Goal: Task Accomplishment & Management: Manage account settings

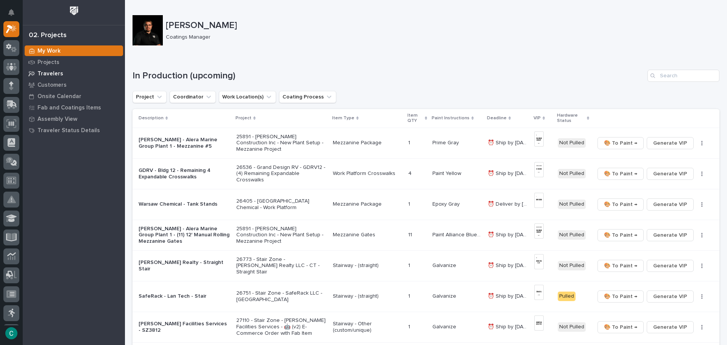
click at [48, 72] on p "Travelers" at bounding box center [50, 73] width 26 height 7
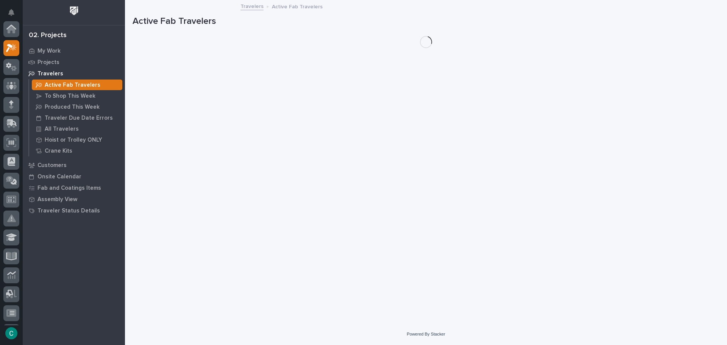
scroll to position [19, 0]
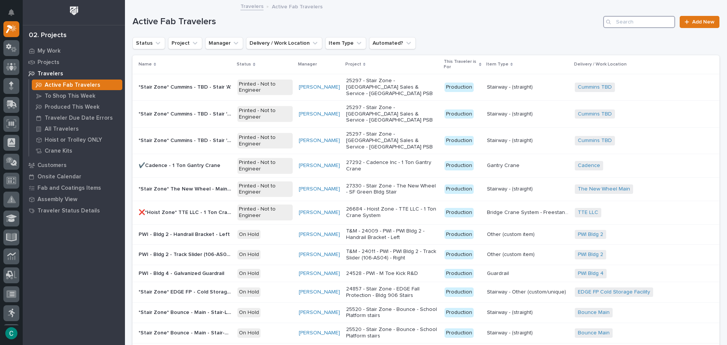
click at [643, 18] on input "Search" at bounding box center [639, 22] width 72 height 12
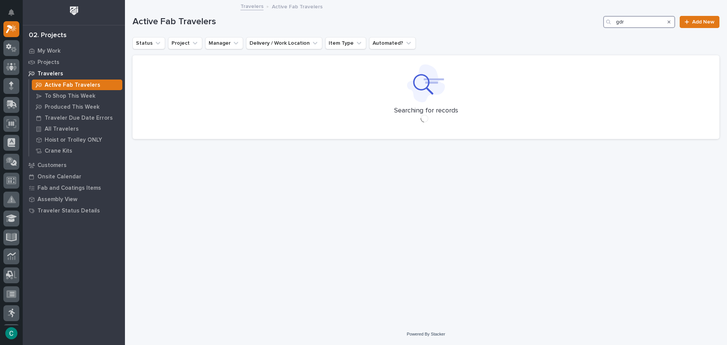
type input "gdrv"
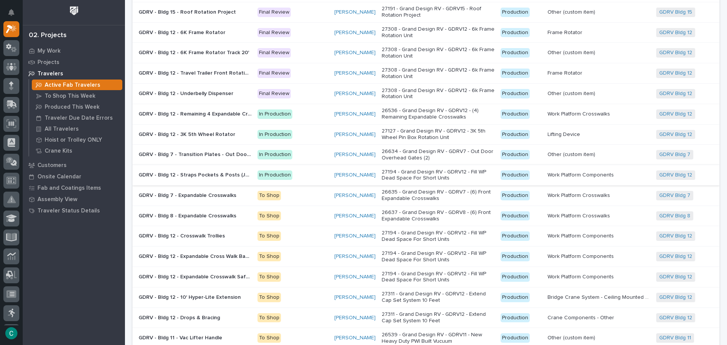
scroll to position [227, 0]
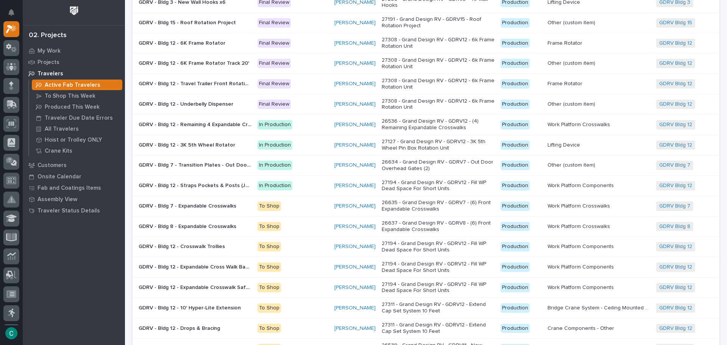
click at [191, 145] on p "GDRV - Bldg 12 - 3K 5th Wheel Rotator" at bounding box center [188, 144] width 98 height 8
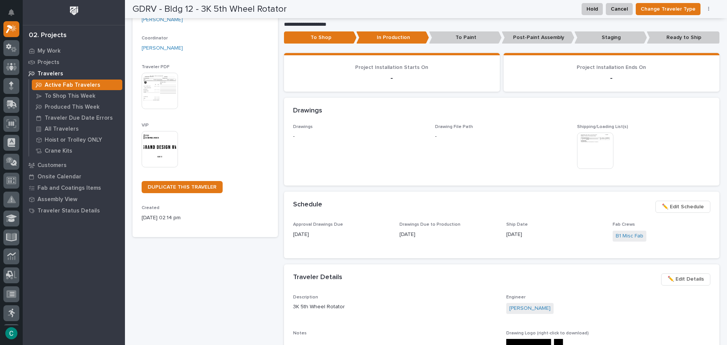
scroll to position [105, 0]
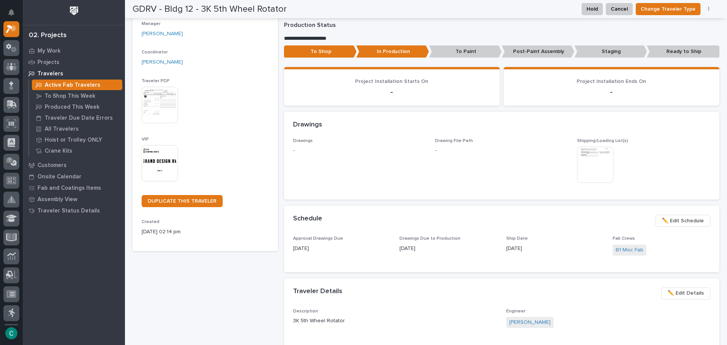
click at [598, 173] on img at bounding box center [595, 164] width 36 height 36
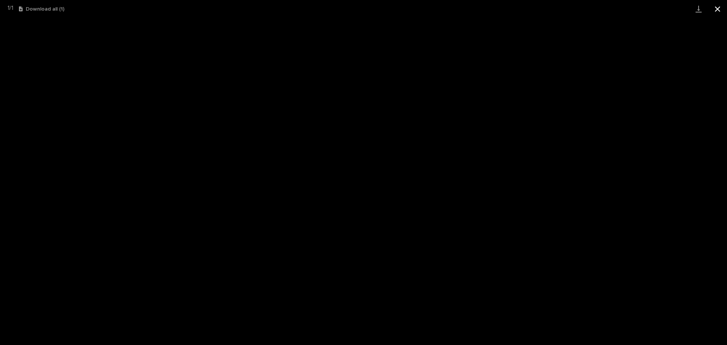
click at [716, 12] on button "Close gallery" at bounding box center [717, 9] width 19 height 18
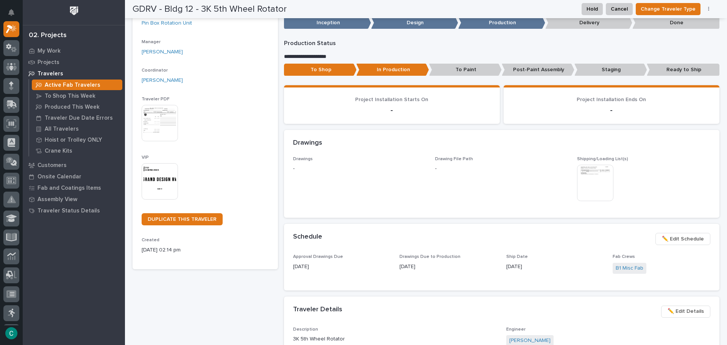
scroll to position [0, 0]
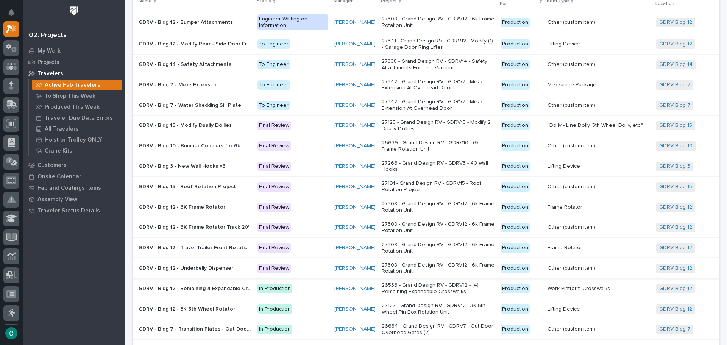
scroll to position [76, 0]
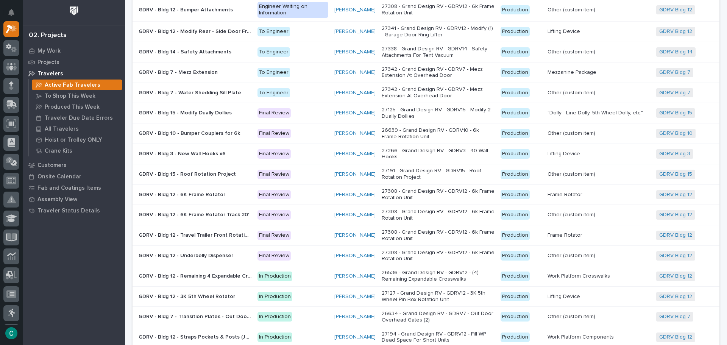
click at [192, 231] on p "GDRV - Bldg 12 - Travel Trailer Front Rotational Unit 3K Unit" at bounding box center [196, 235] width 114 height 8
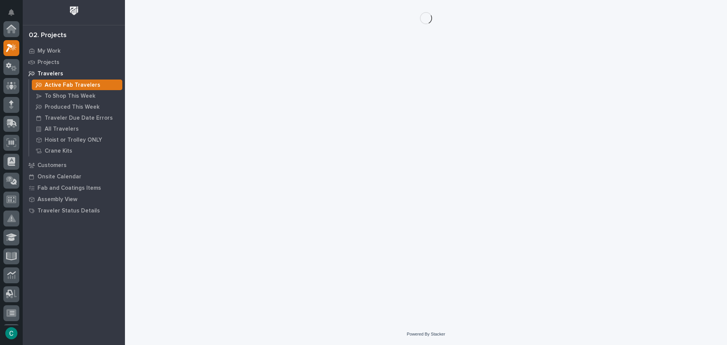
scroll to position [19, 0]
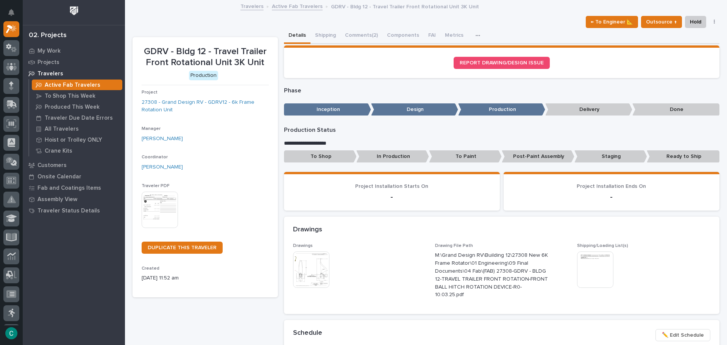
click at [311, 272] on img at bounding box center [311, 269] width 36 height 36
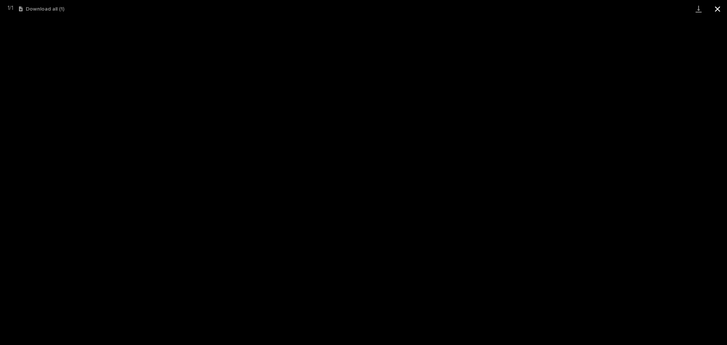
click at [718, 8] on button "Close gallery" at bounding box center [717, 9] width 19 height 18
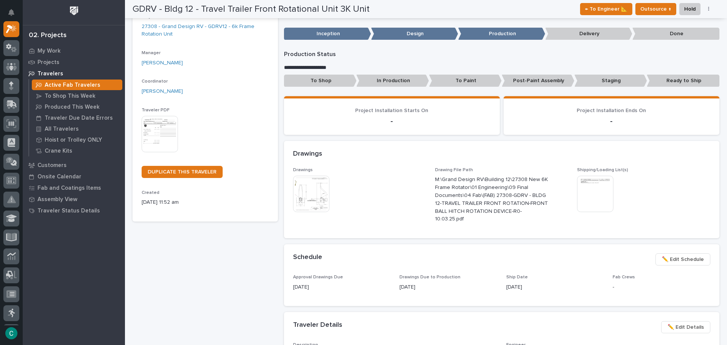
scroll to position [0, 0]
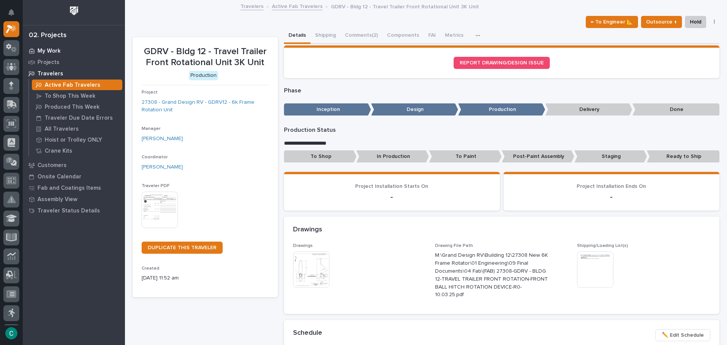
click at [53, 51] on p "My Work" at bounding box center [48, 51] width 23 height 7
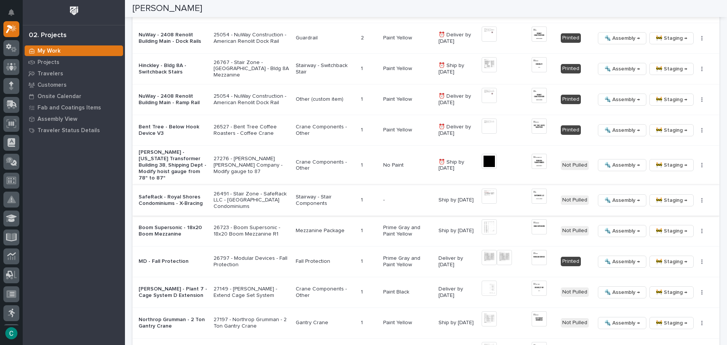
scroll to position [946, 0]
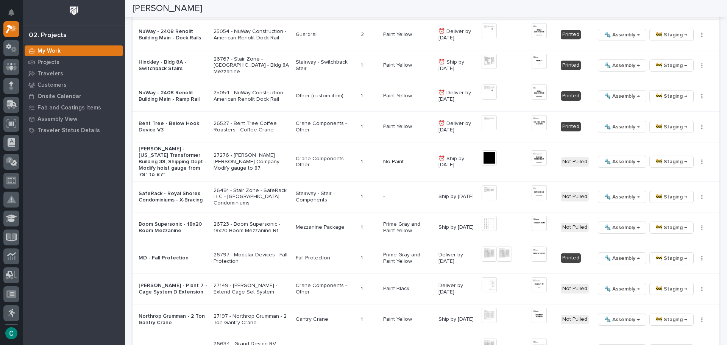
click at [177, 252] on div "MD - Fall Protection" at bounding box center [173, 258] width 69 height 12
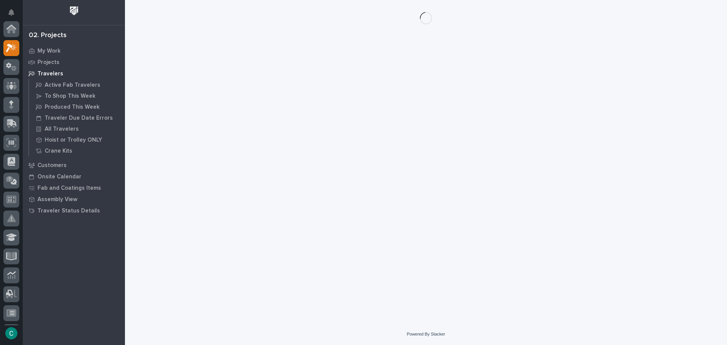
scroll to position [19, 0]
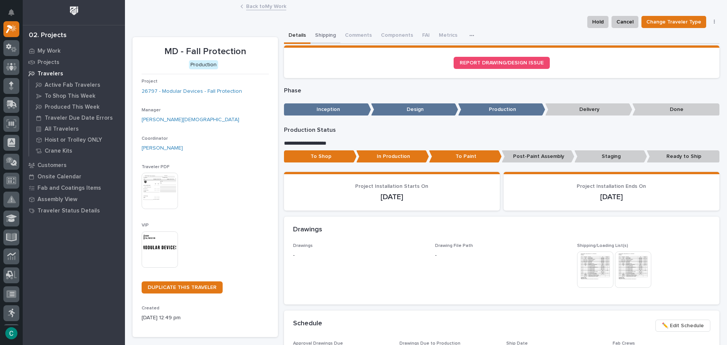
click at [331, 36] on button "Shipping" at bounding box center [325, 36] width 30 height 16
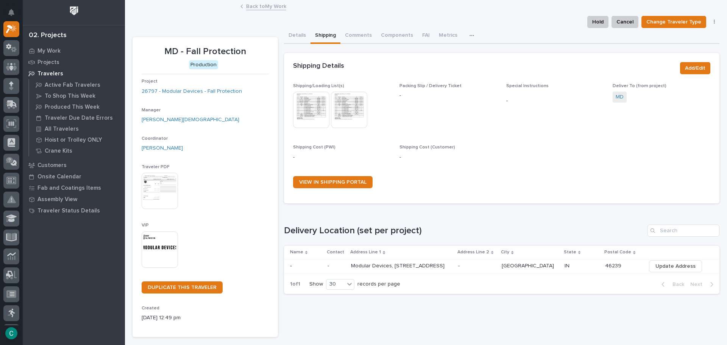
click at [303, 106] on img at bounding box center [311, 110] width 36 height 36
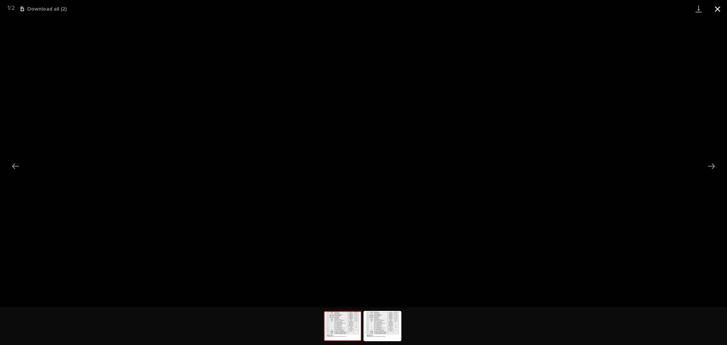
click at [722, 8] on button "Close gallery" at bounding box center [717, 9] width 19 height 18
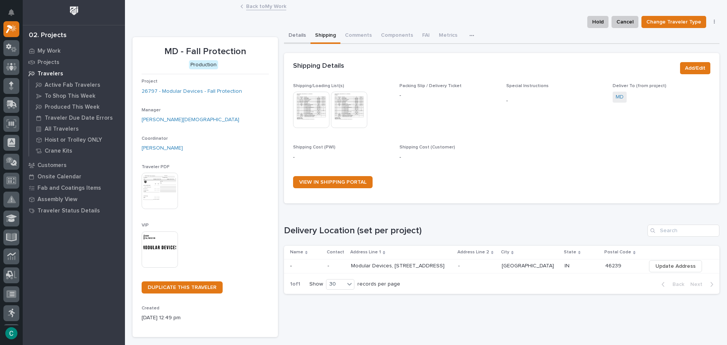
click at [300, 40] on button "Details" at bounding box center [297, 36] width 26 height 16
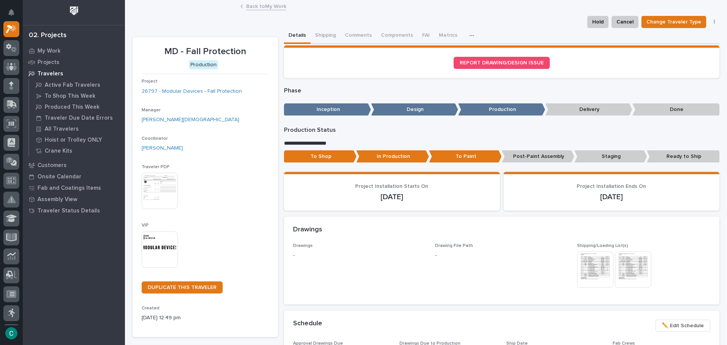
click at [159, 247] on img at bounding box center [160, 249] width 36 height 36
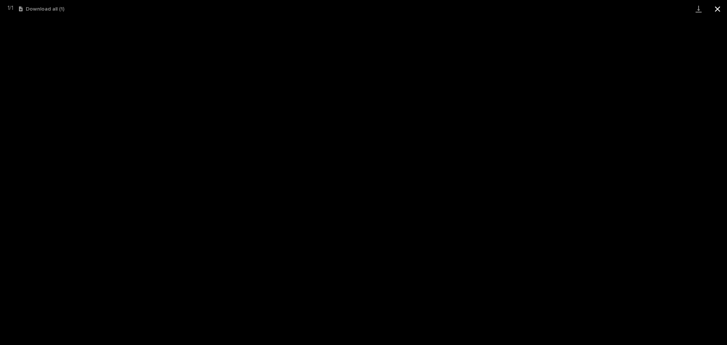
click at [725, 6] on button "Close gallery" at bounding box center [717, 9] width 19 height 18
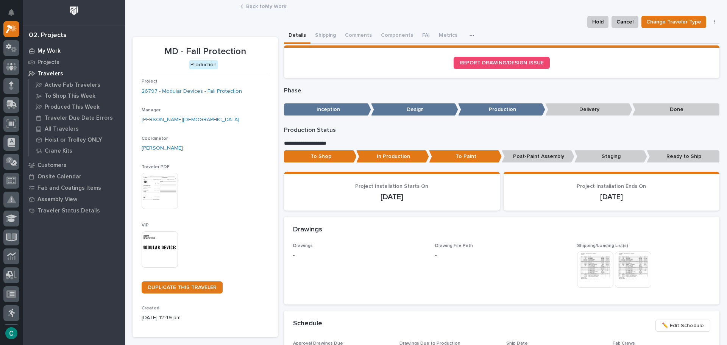
click at [40, 50] on p "My Work" at bounding box center [48, 51] width 23 height 7
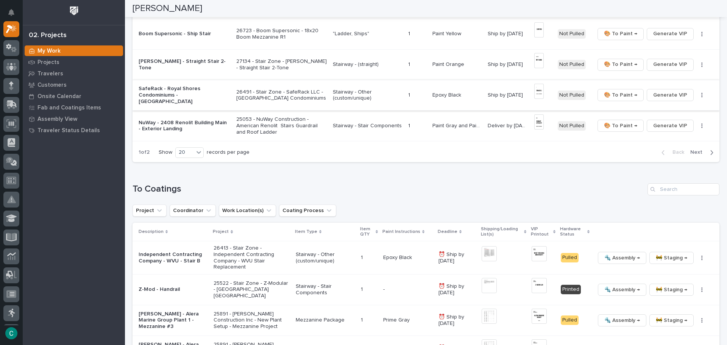
scroll to position [606, 0]
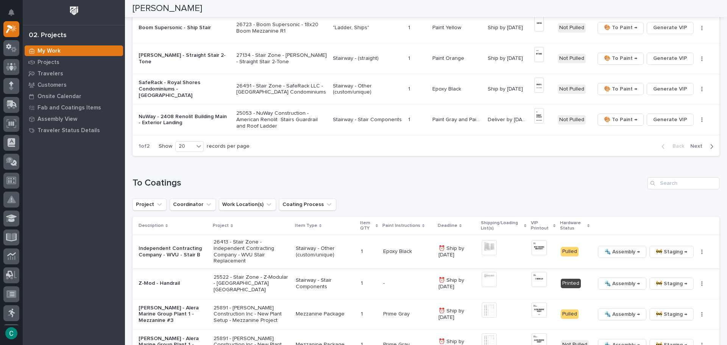
click at [669, 251] on span "🚧 Staging →" at bounding box center [671, 251] width 31 height 9
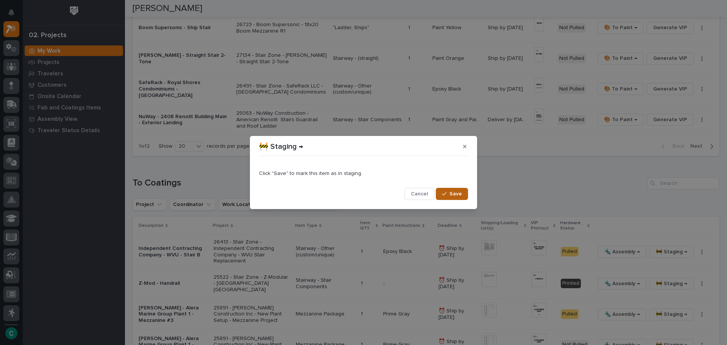
click at [453, 190] on button "Save" at bounding box center [452, 194] width 32 height 12
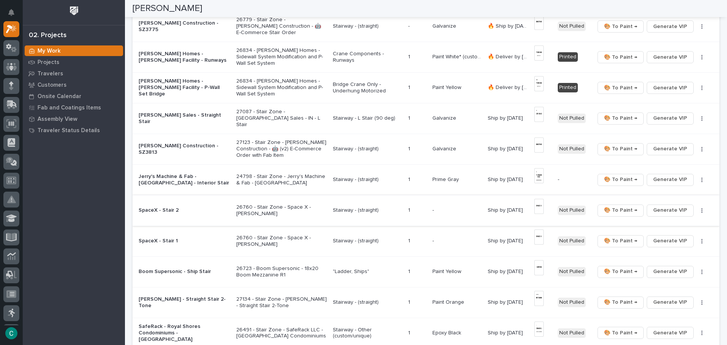
scroll to position [59, 0]
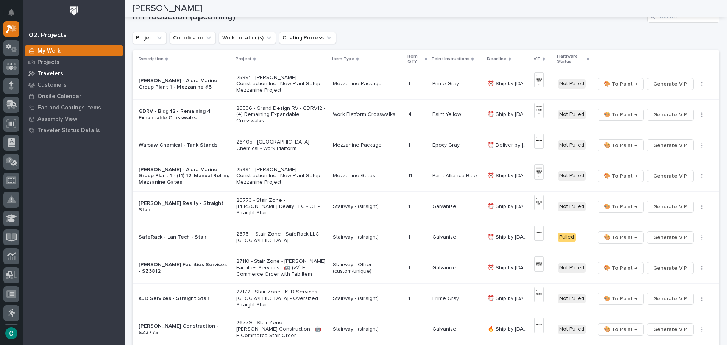
click at [44, 73] on p "Travelers" at bounding box center [50, 73] width 26 height 7
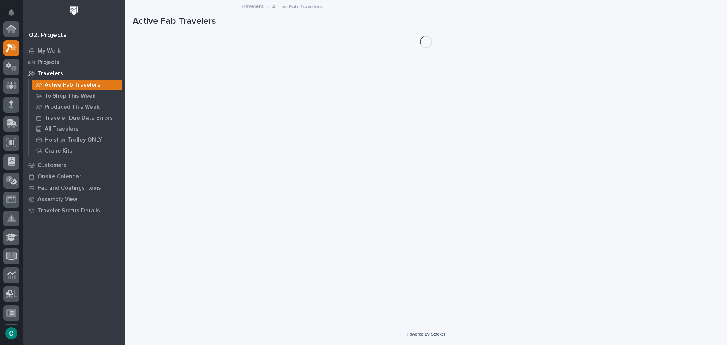
scroll to position [19, 0]
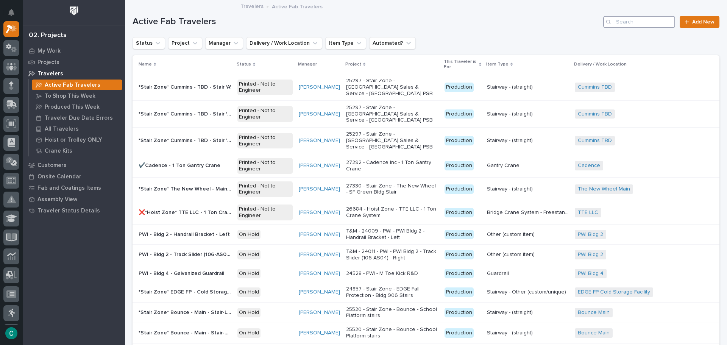
click at [625, 23] on input "Search" at bounding box center [639, 22] width 72 height 12
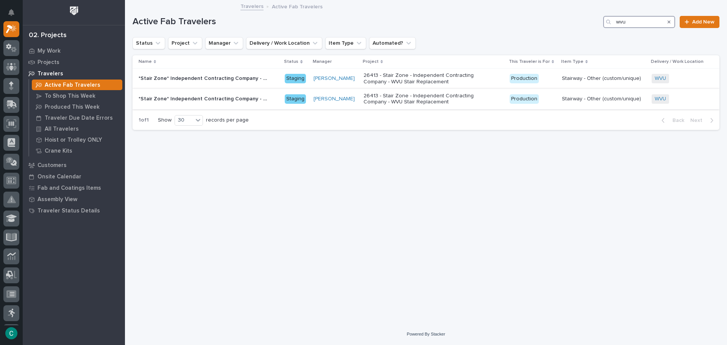
type input "wvu"
click at [218, 104] on div "*Stair Zone* Independent Contracting Company - WVU - Stair B *Stair Zone* Indep…" at bounding box center [209, 99] width 140 height 12
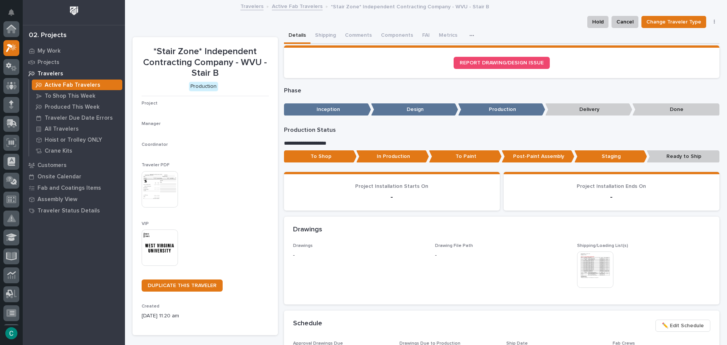
scroll to position [19, 0]
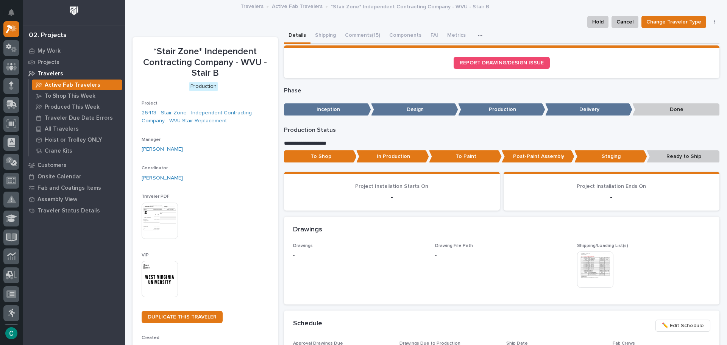
click at [151, 284] on img at bounding box center [160, 279] width 36 height 36
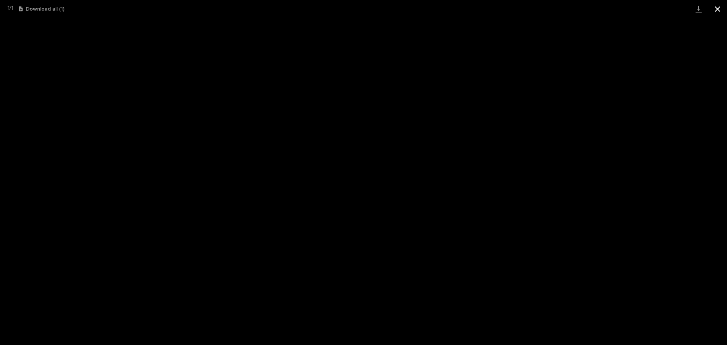
click at [721, 8] on button "Close gallery" at bounding box center [717, 9] width 19 height 18
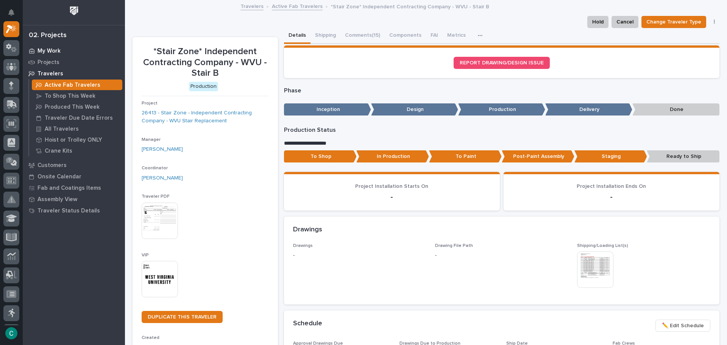
click at [37, 51] on div "My Work" at bounding box center [74, 50] width 98 height 11
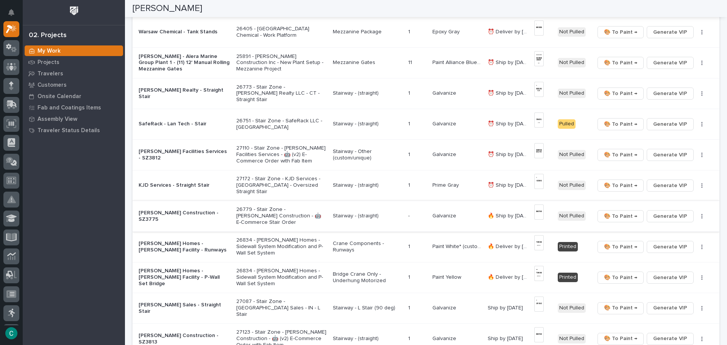
scroll to position [189, 0]
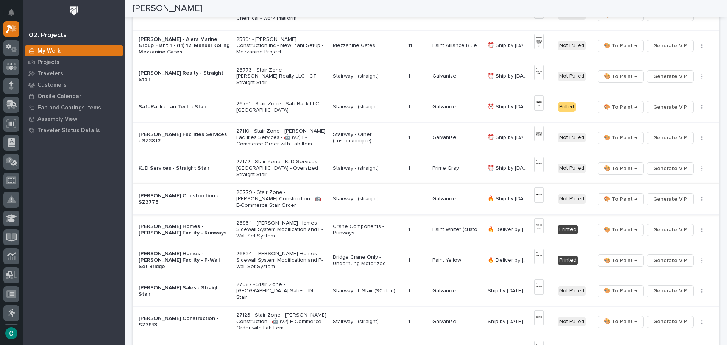
click at [167, 226] on p "[PERSON_NAME] Homes - [PERSON_NAME] Facility - Runways" at bounding box center [185, 229] width 92 height 13
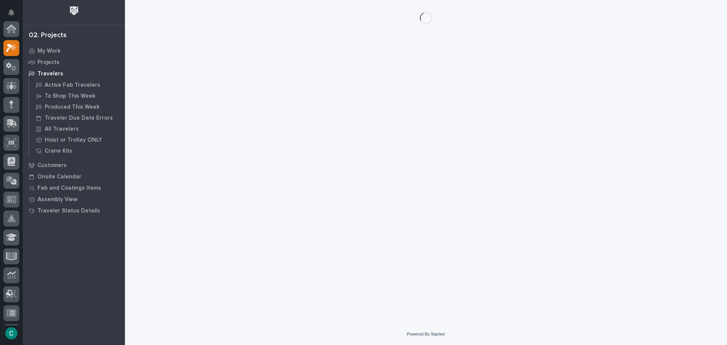
scroll to position [19, 0]
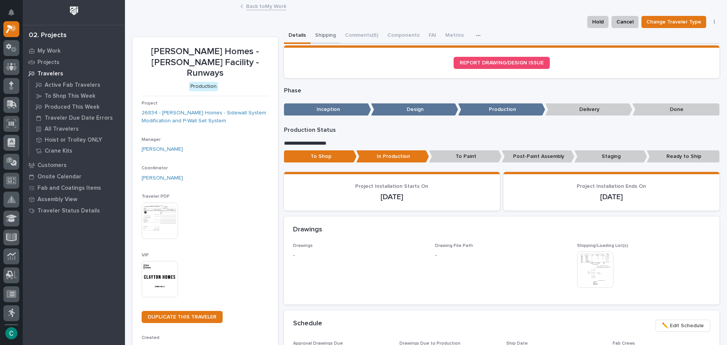
click at [325, 33] on button "Shipping" at bounding box center [325, 36] width 30 height 16
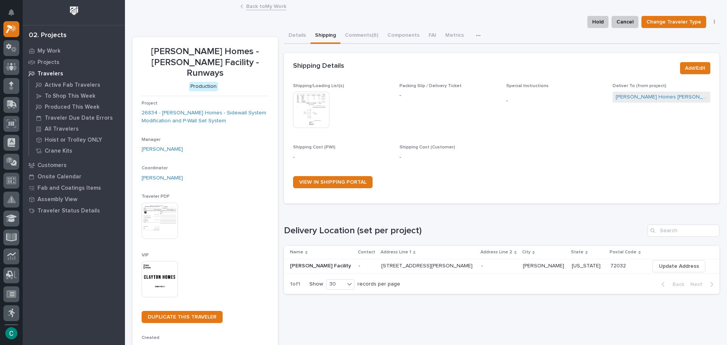
click at [307, 111] on img at bounding box center [311, 110] width 36 height 36
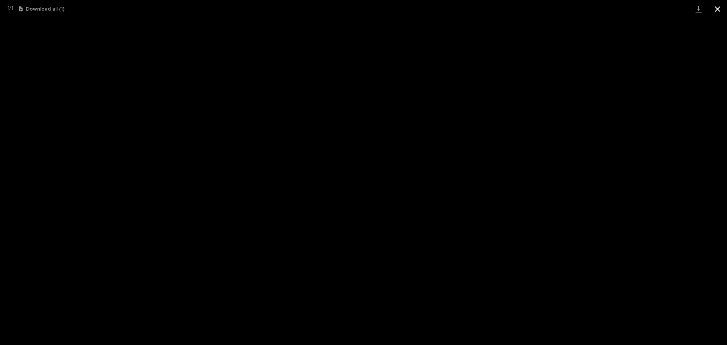
click at [720, 9] on button "Close gallery" at bounding box center [717, 9] width 19 height 18
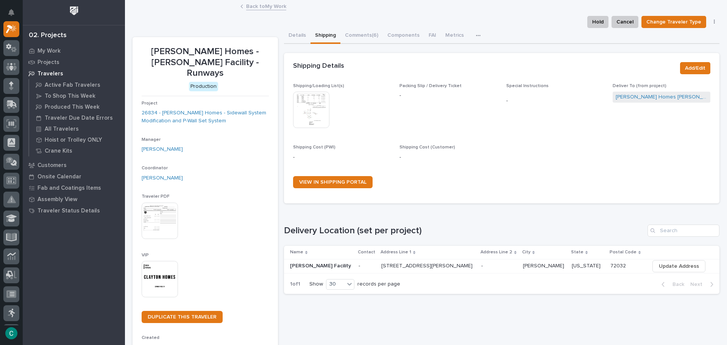
click at [268, 5] on link "Back to My Work" at bounding box center [266, 6] width 40 height 9
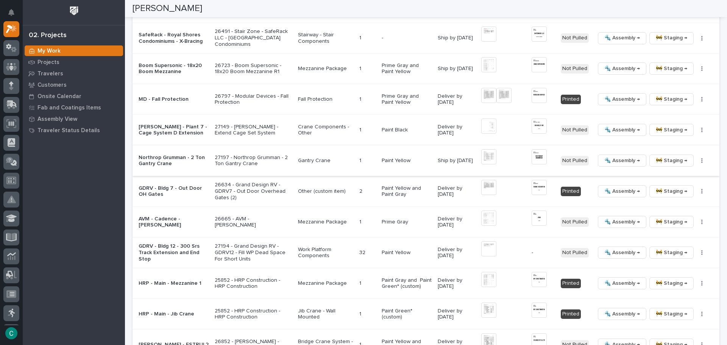
scroll to position [1060, 0]
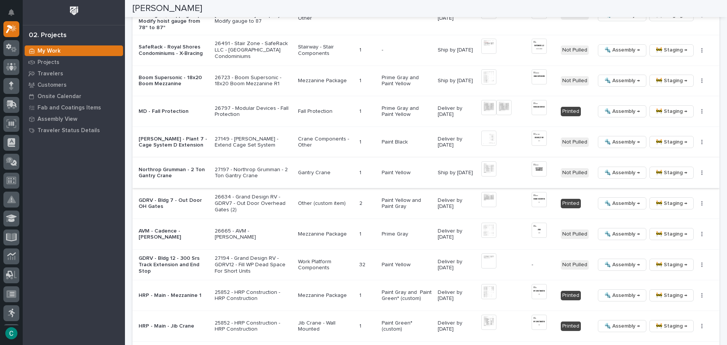
click at [536, 165] on img at bounding box center [538, 168] width 15 height 15
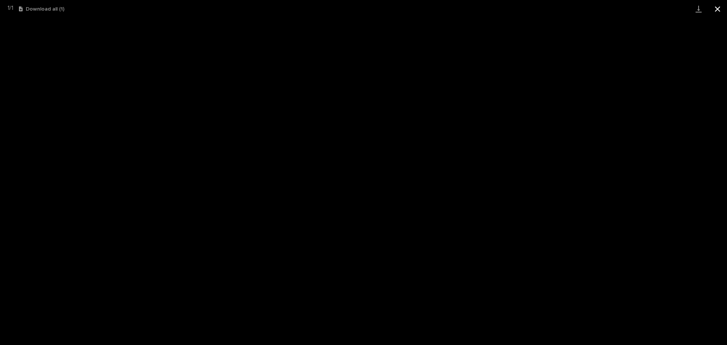
click at [723, 4] on button "Close gallery" at bounding box center [717, 9] width 19 height 18
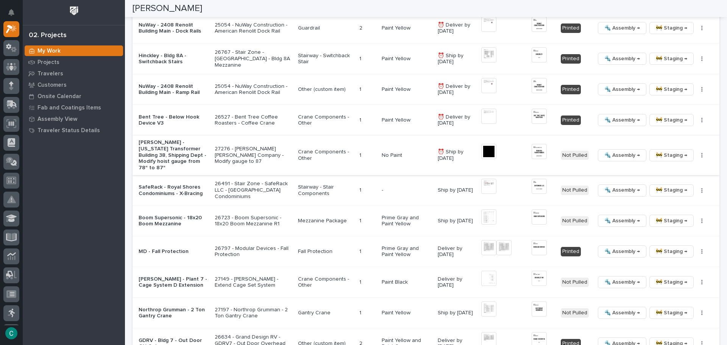
scroll to position [908, 0]
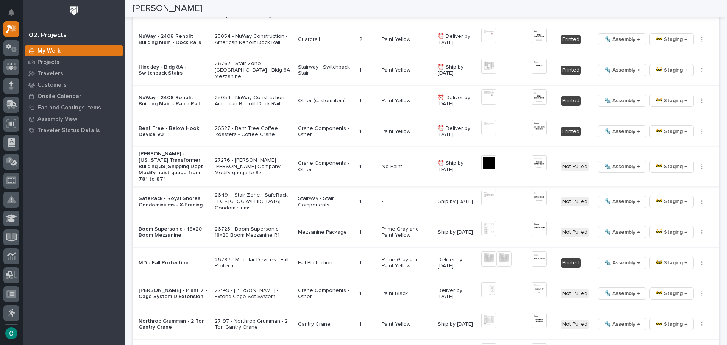
click at [656, 166] on span "🚧 Staging →" at bounding box center [671, 166] width 31 height 9
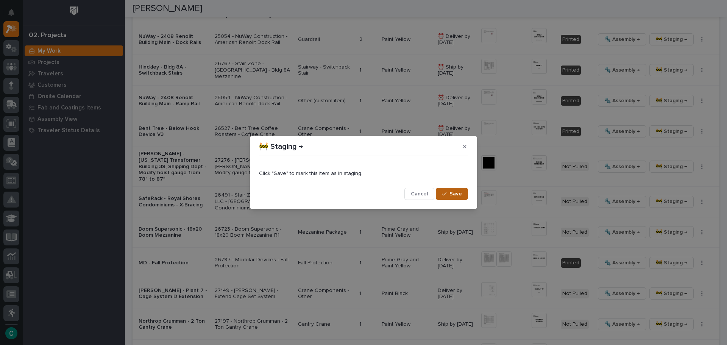
click at [467, 197] on button "Save" at bounding box center [452, 194] width 32 height 12
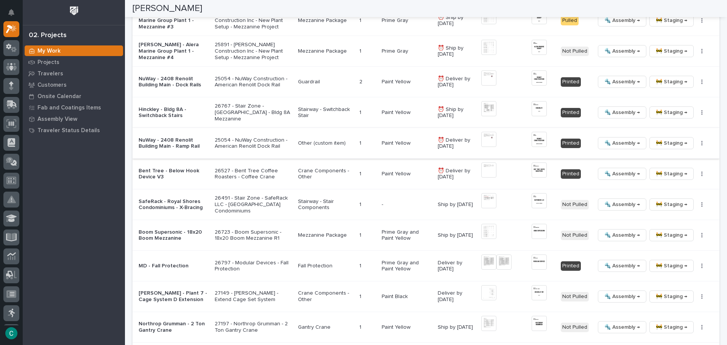
scroll to position [854, 0]
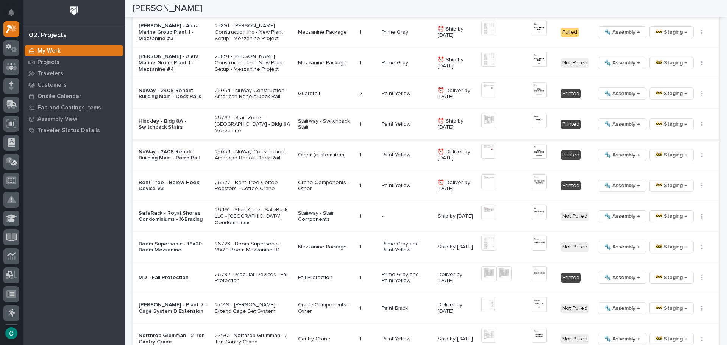
click at [663, 126] on span "🚧 Staging →" at bounding box center [671, 124] width 31 height 9
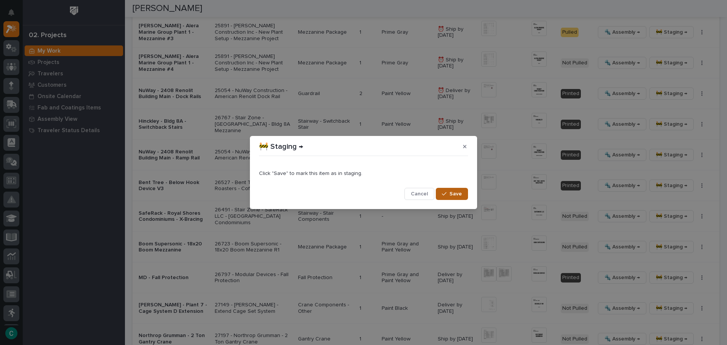
click at [457, 198] on button "Save" at bounding box center [452, 194] width 32 height 12
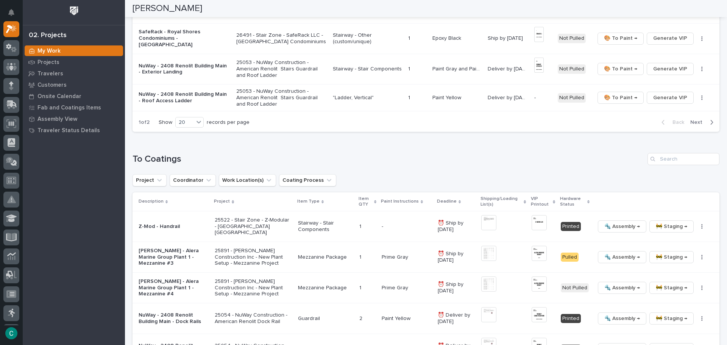
scroll to position [549, 0]
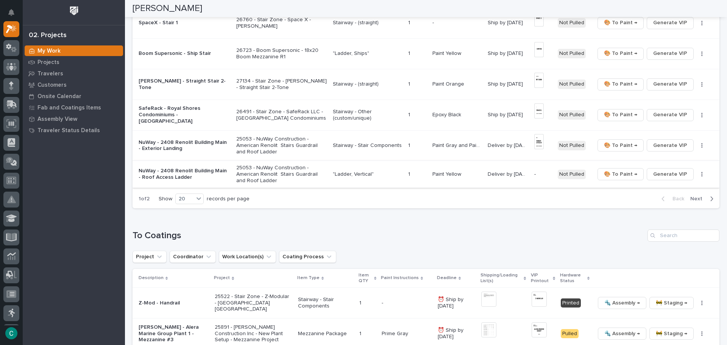
click at [677, 177] on span "Generate VIP" at bounding box center [670, 174] width 34 height 9
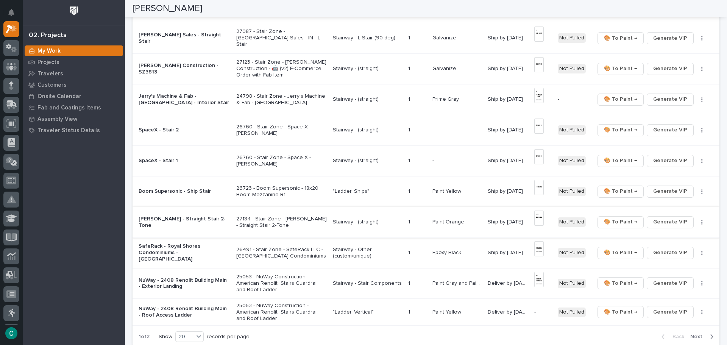
scroll to position [398, 0]
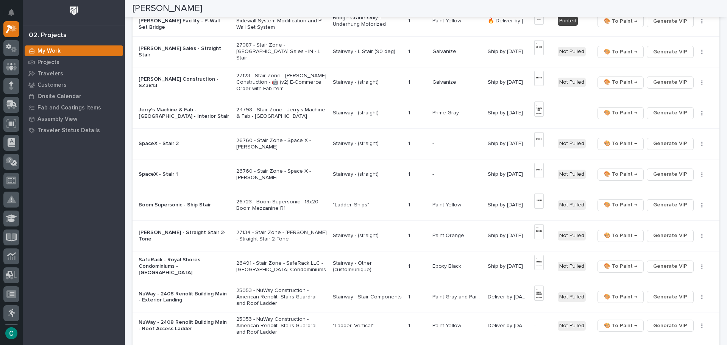
click at [347, 204] on p ""Ladder, Ships"" at bounding box center [367, 205] width 69 height 6
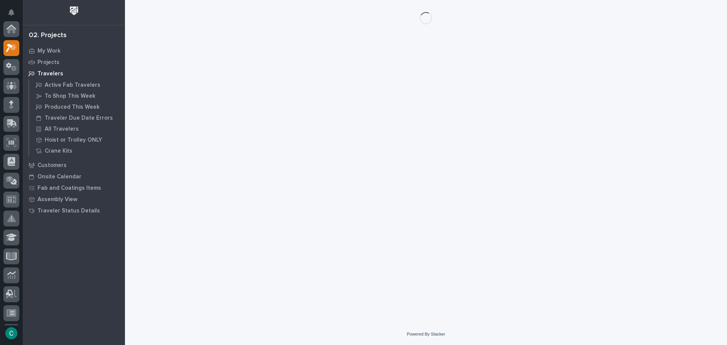
scroll to position [19, 0]
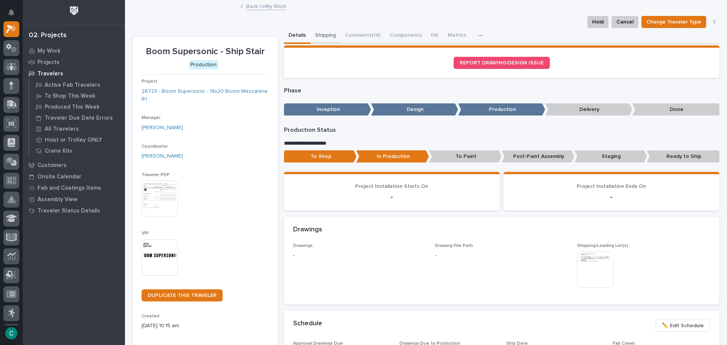
click at [313, 32] on button "Shipping" at bounding box center [325, 36] width 30 height 16
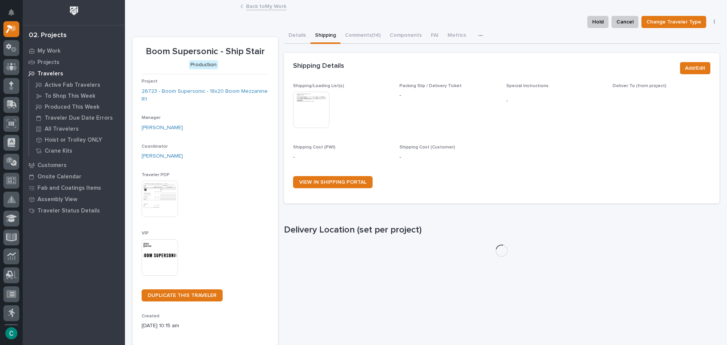
click at [308, 100] on img at bounding box center [311, 110] width 36 height 36
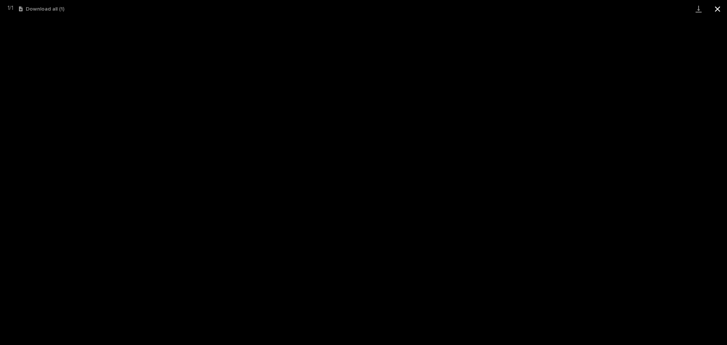
click at [721, 8] on button "Close gallery" at bounding box center [717, 9] width 19 height 18
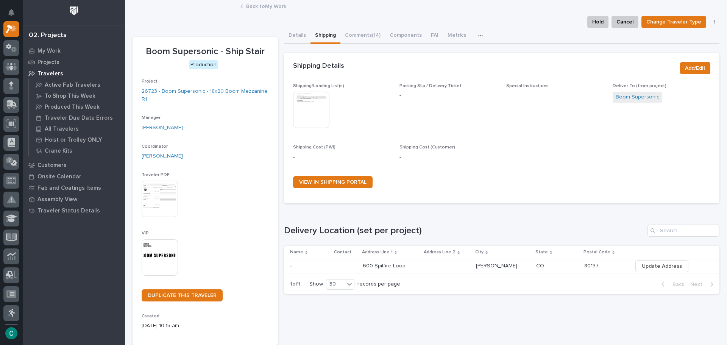
click at [270, 7] on link "Back to My Work" at bounding box center [266, 6] width 40 height 9
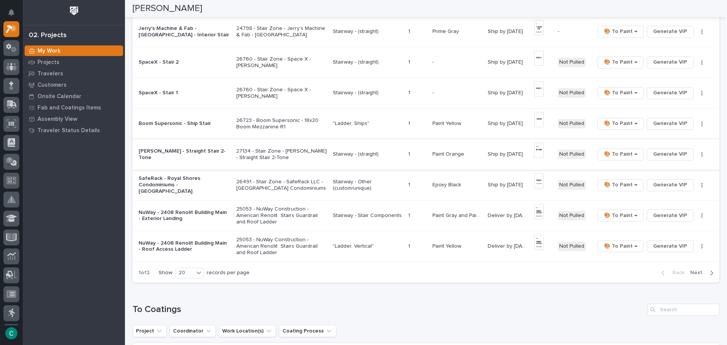
scroll to position [492, 0]
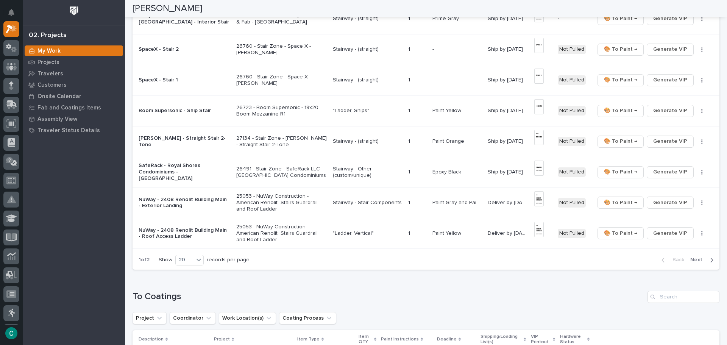
click at [693, 260] on span "Next" at bounding box center [698, 259] width 17 height 7
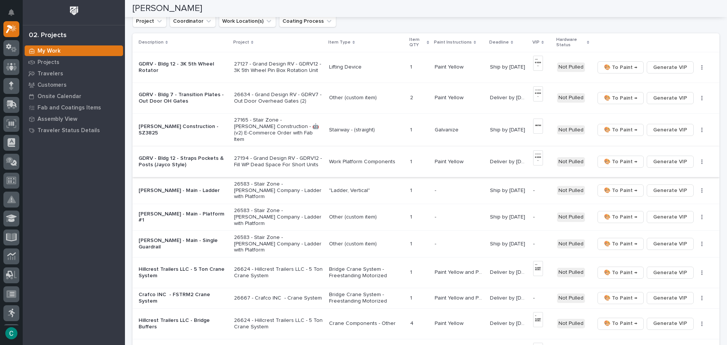
scroll to position [114, 0]
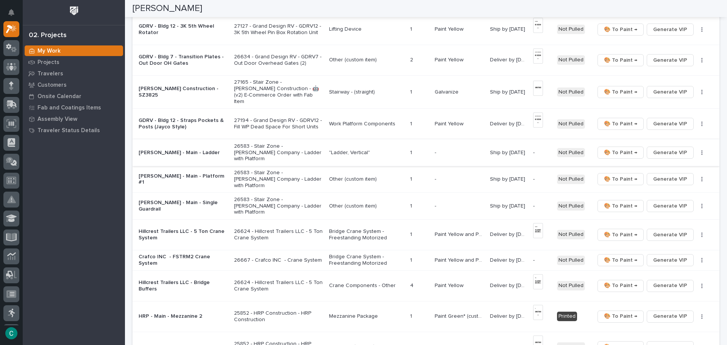
click at [663, 148] on span "Generate VIP" at bounding box center [670, 152] width 34 height 9
click at [660, 174] on span "Generate VIP" at bounding box center [670, 178] width 34 height 9
click at [657, 201] on span "Generate VIP" at bounding box center [670, 205] width 34 height 9
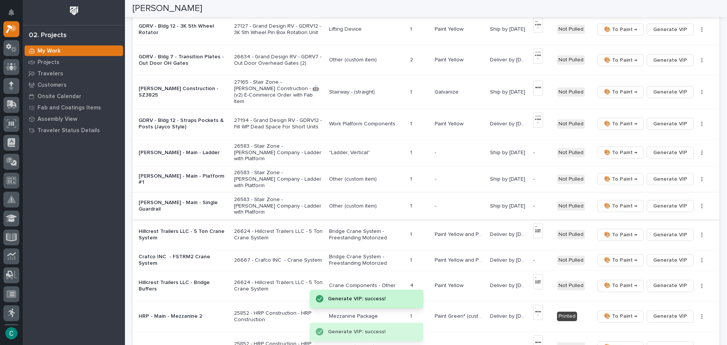
scroll to position [151, 0]
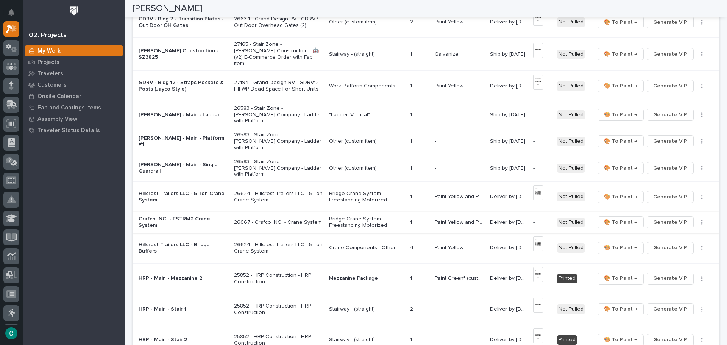
click at [659, 218] on span "Generate VIP" at bounding box center [670, 222] width 34 height 9
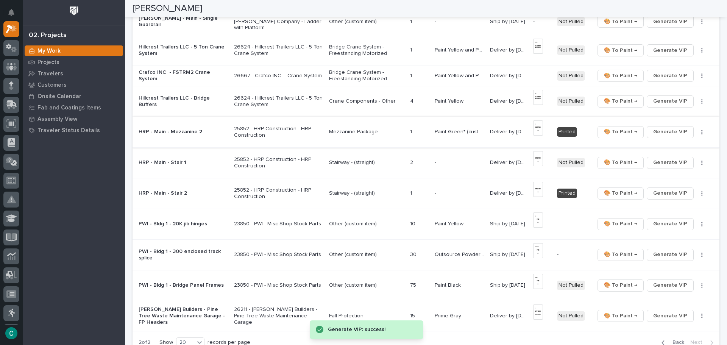
scroll to position [303, 0]
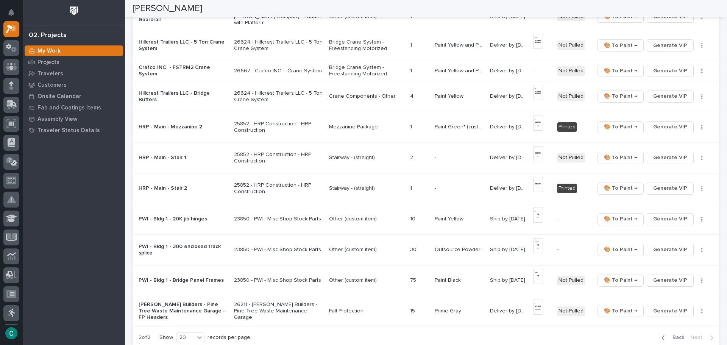
click at [329, 153] on div "Stairway - (straight)" at bounding box center [366, 157] width 75 height 8
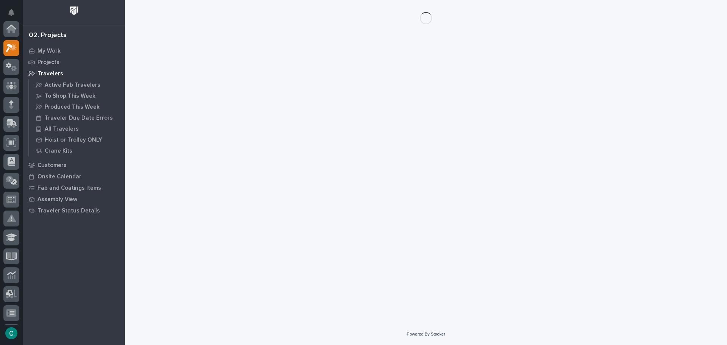
scroll to position [19, 0]
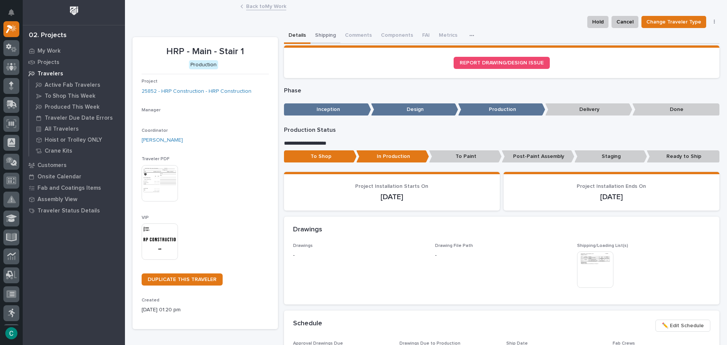
click at [315, 31] on button "Shipping" at bounding box center [325, 36] width 30 height 16
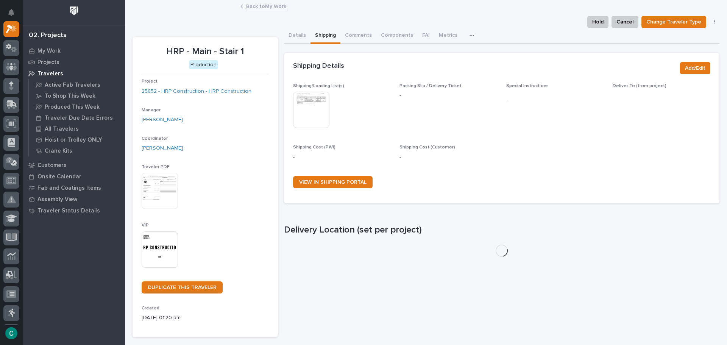
click at [317, 107] on img at bounding box center [311, 110] width 36 height 36
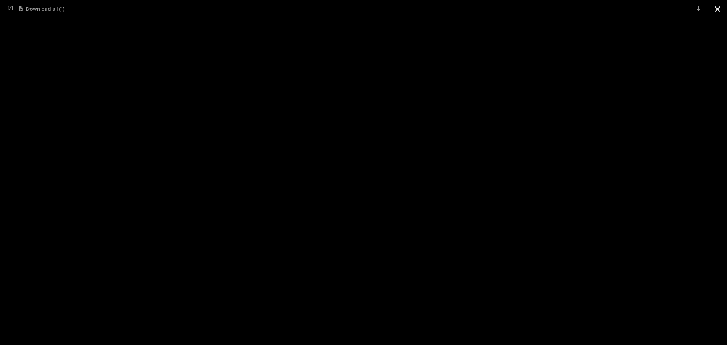
click at [713, 9] on button "Close gallery" at bounding box center [717, 9] width 19 height 18
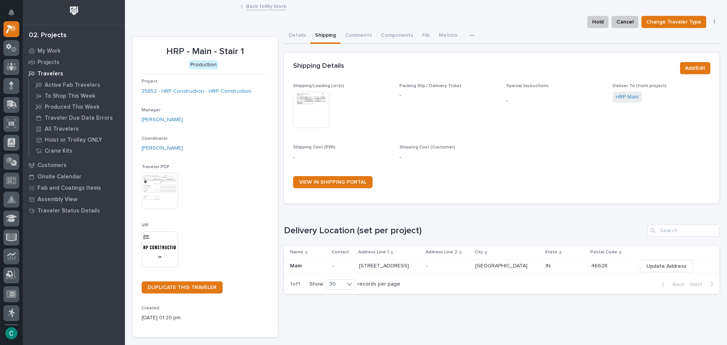
click at [262, 4] on link "Back to My Work" at bounding box center [266, 6] width 40 height 9
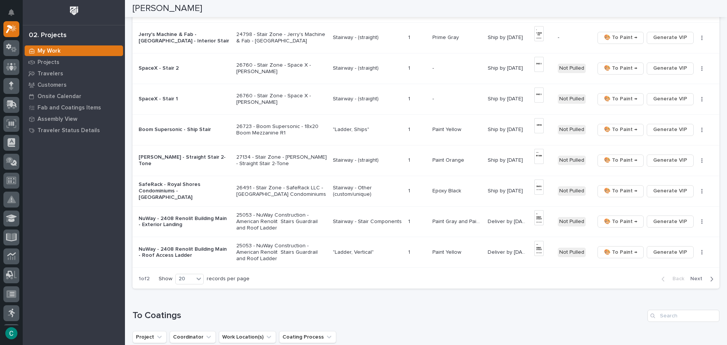
scroll to position [492, 0]
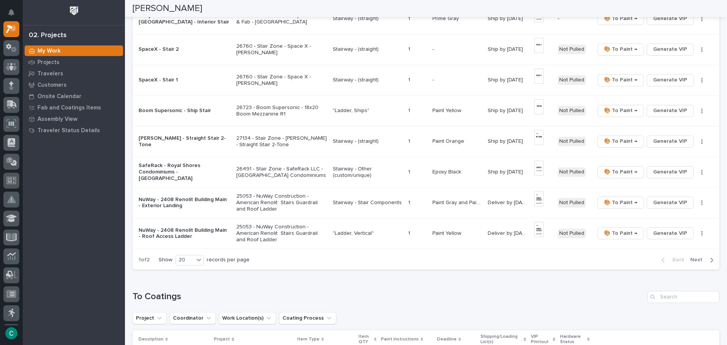
click at [700, 260] on span "Next" at bounding box center [698, 259] width 17 height 7
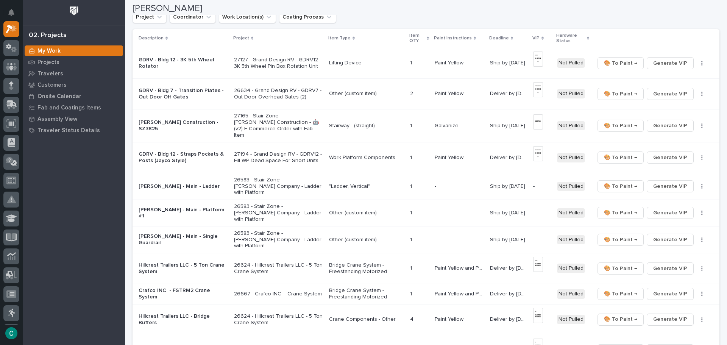
scroll to position [0, 0]
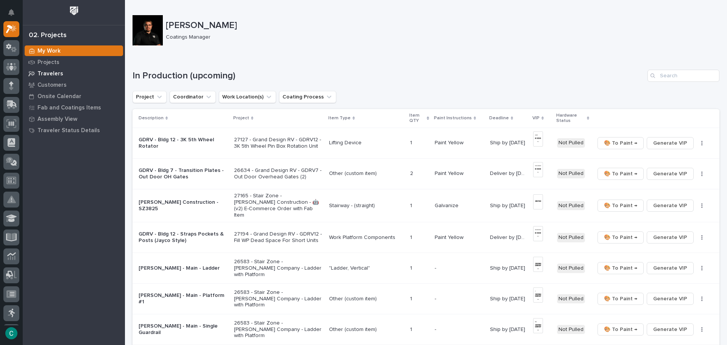
click at [56, 76] on p "Travelers" at bounding box center [50, 73] width 26 height 7
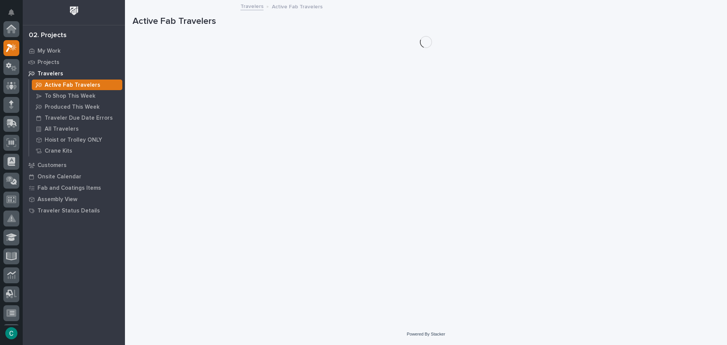
scroll to position [19, 0]
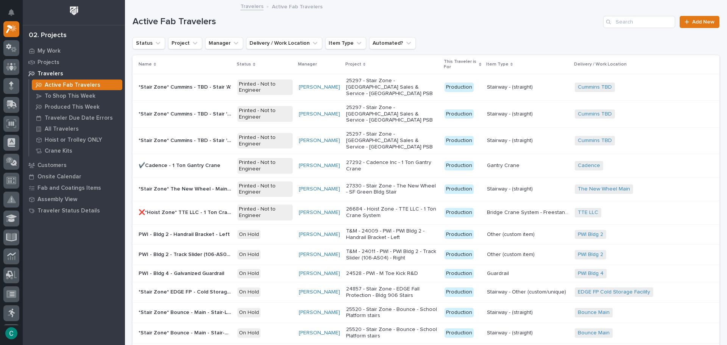
click at [609, 22] on div "Search" at bounding box center [609, 22] width 12 height 12
click at [624, 27] on input "Search" at bounding box center [639, 22] width 72 height 12
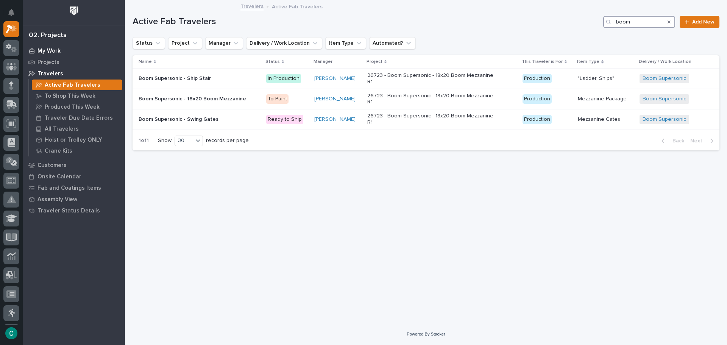
type input "boom"
click at [51, 51] on p "My Work" at bounding box center [48, 51] width 23 height 7
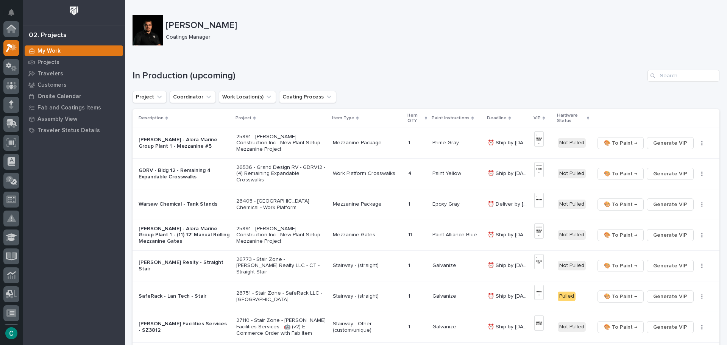
scroll to position [19, 0]
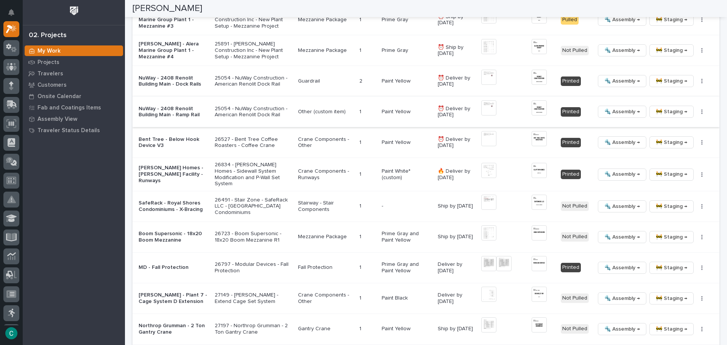
scroll to position [871, 0]
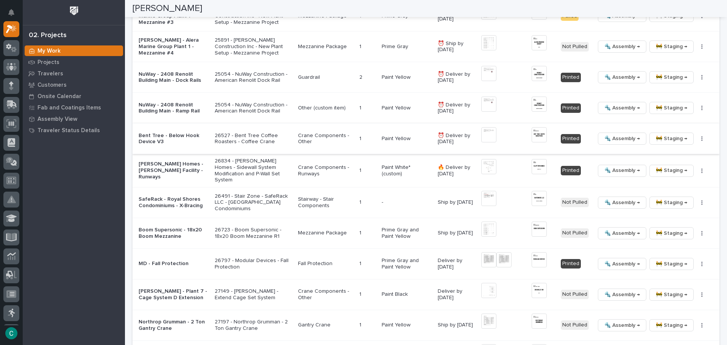
click at [659, 140] on span "🚧 Staging →" at bounding box center [671, 138] width 31 height 9
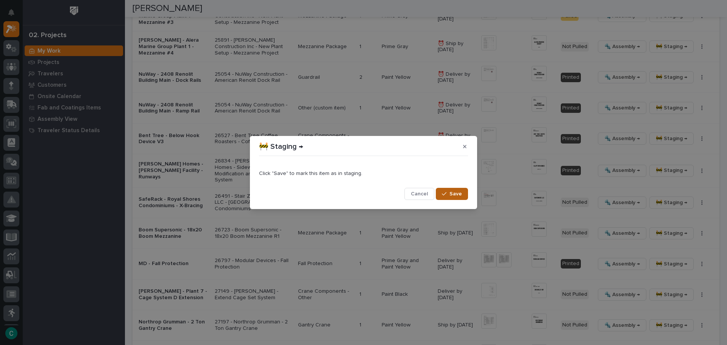
click at [459, 196] on span "Save" at bounding box center [455, 193] width 12 height 7
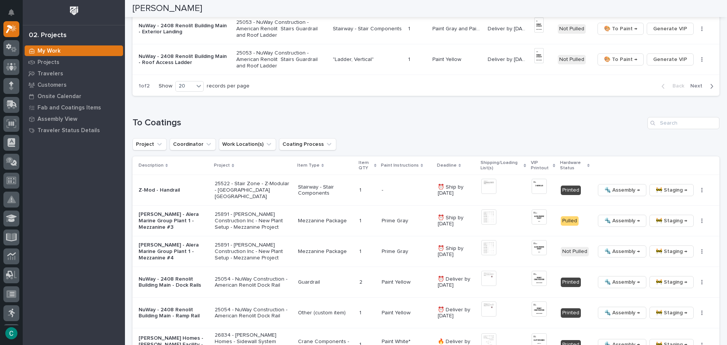
scroll to position [628, 0]
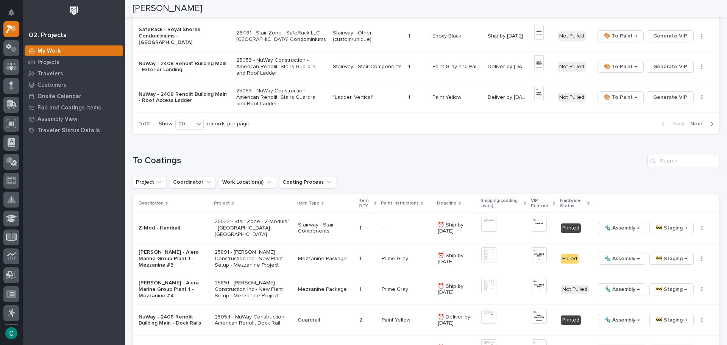
click at [707, 121] on div "button" at bounding box center [710, 124] width 6 height 7
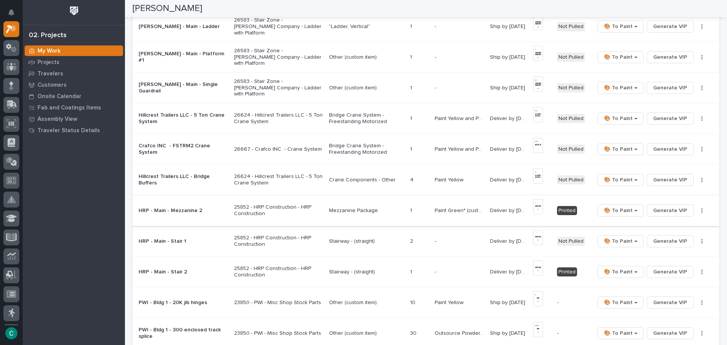
scroll to position [204, 0]
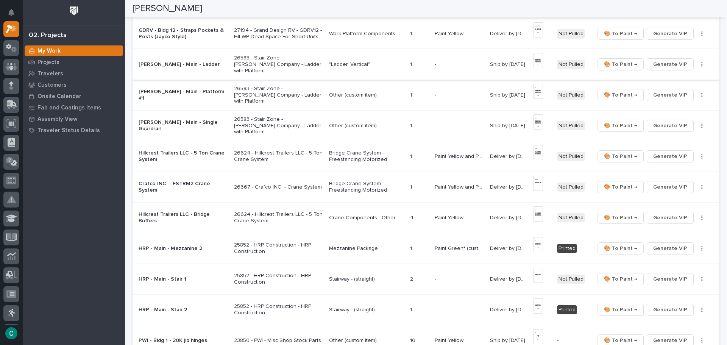
click at [539, 61] on img at bounding box center [538, 60] width 10 height 15
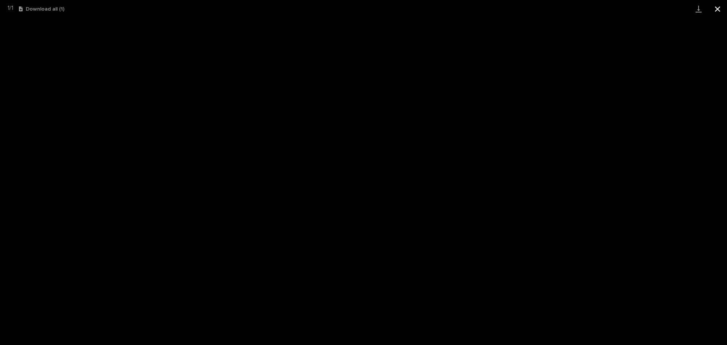
click at [723, 12] on button "Close gallery" at bounding box center [717, 9] width 19 height 18
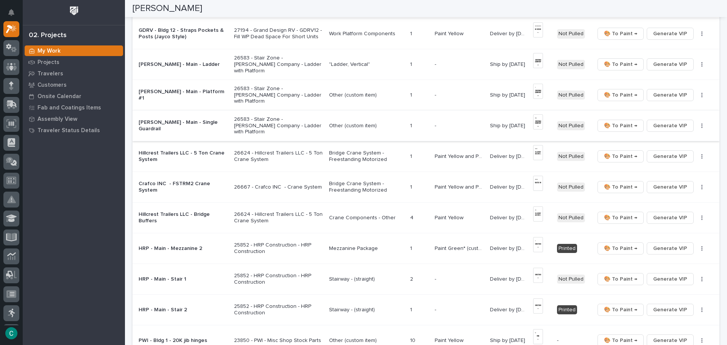
click at [537, 120] on img at bounding box center [538, 121] width 10 height 15
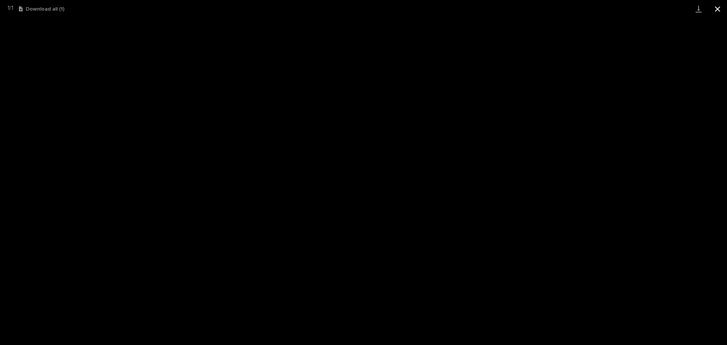
click at [724, 5] on button "Close gallery" at bounding box center [717, 9] width 19 height 18
